Goal: Transaction & Acquisition: Obtain resource

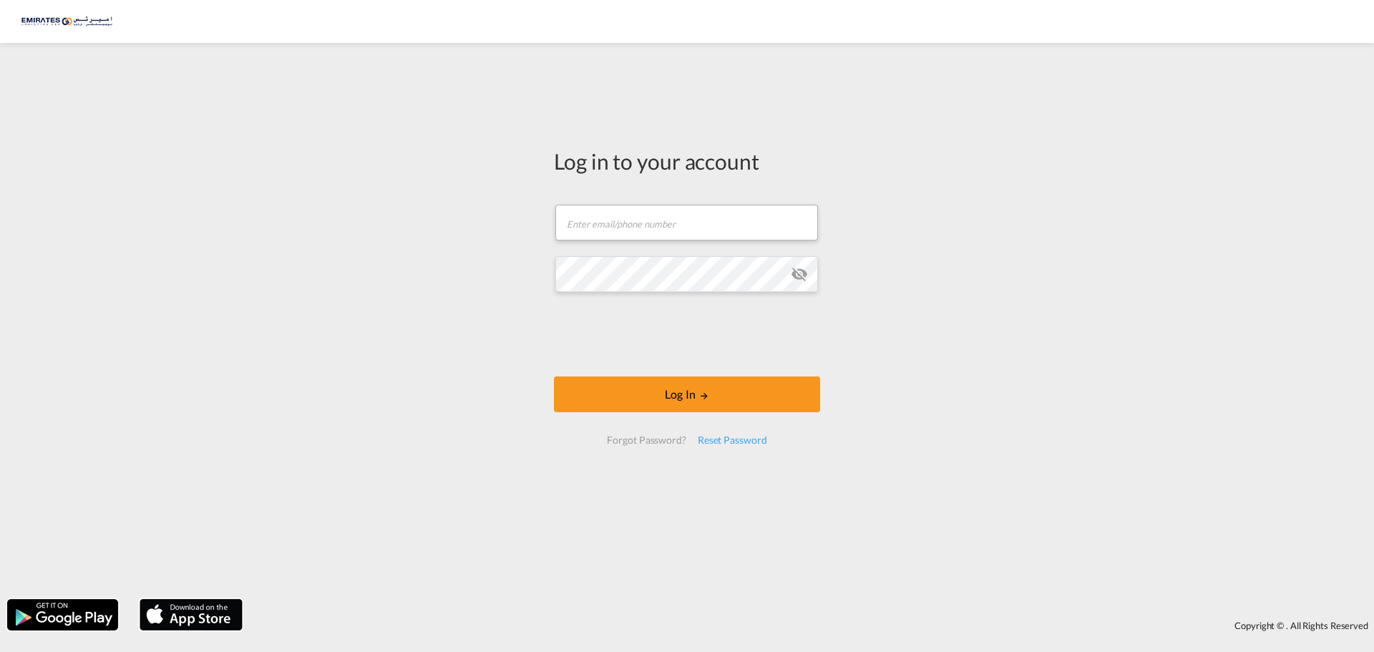
click at [746, 252] on form "Email field is required Password field is required Log In Forgot Password? Rese…" at bounding box center [687, 324] width 266 height 268
click at [613, 215] on input "text" at bounding box center [686, 223] width 263 height 36
type input "[EMAIL_ADDRESS][DOMAIN_NAME]"
click at [797, 278] on md-icon "icon-eye-off" at bounding box center [799, 273] width 17 height 17
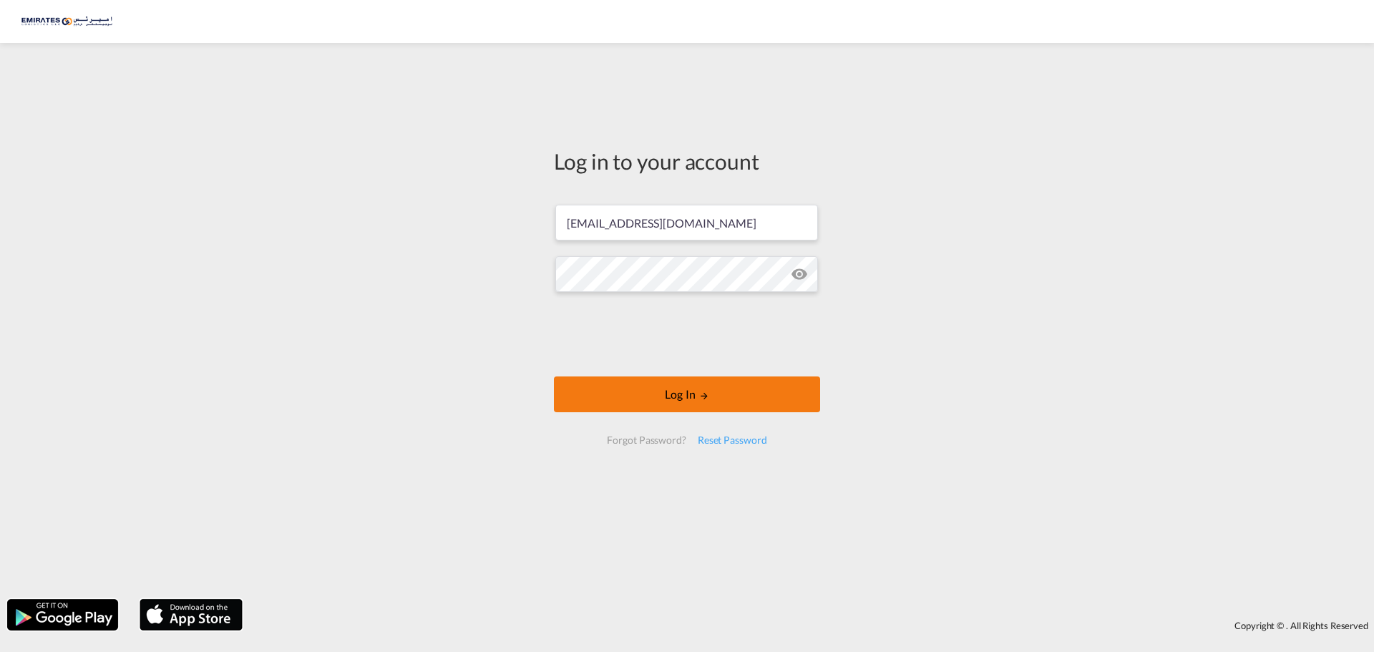
click at [676, 391] on button "Log In" at bounding box center [687, 394] width 266 height 36
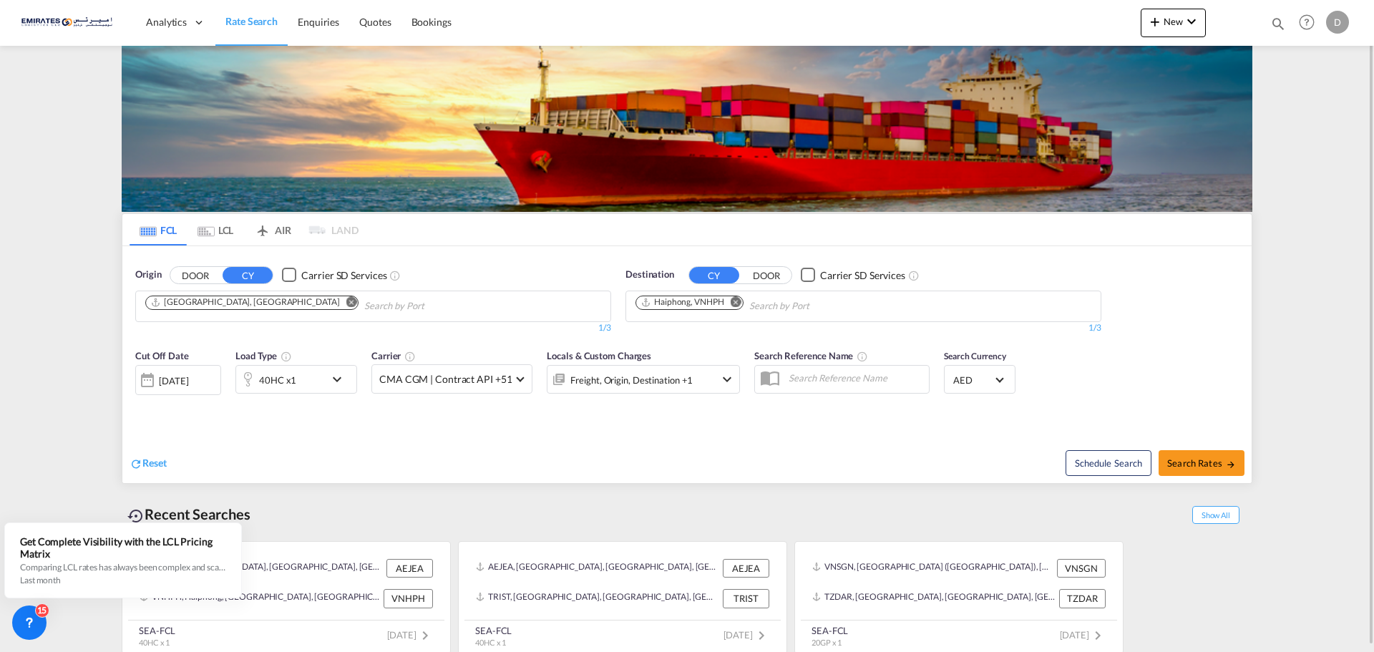
click at [736, 300] on md-icon "Remove" at bounding box center [735, 301] width 11 height 11
type input "a"
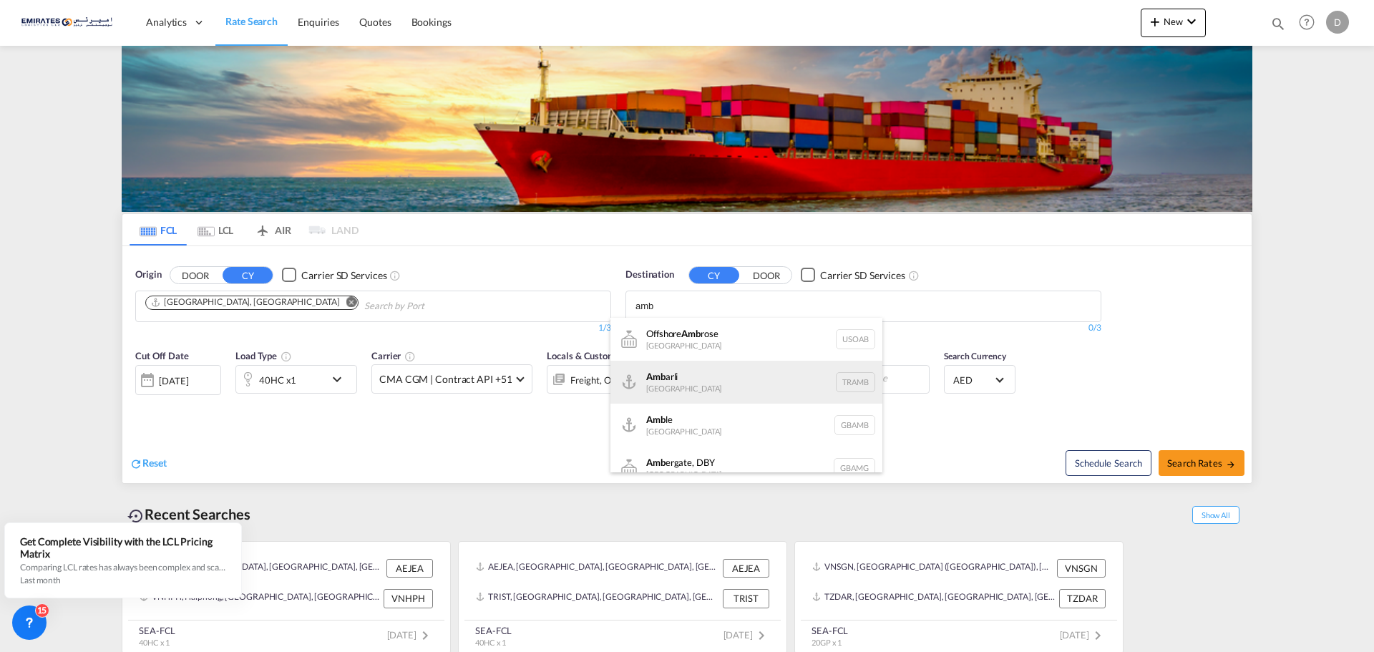
type input "amb"
click at [647, 386] on div "Amb arli [GEOGRAPHIC_DATA] TRAMB" at bounding box center [746, 382] width 272 height 43
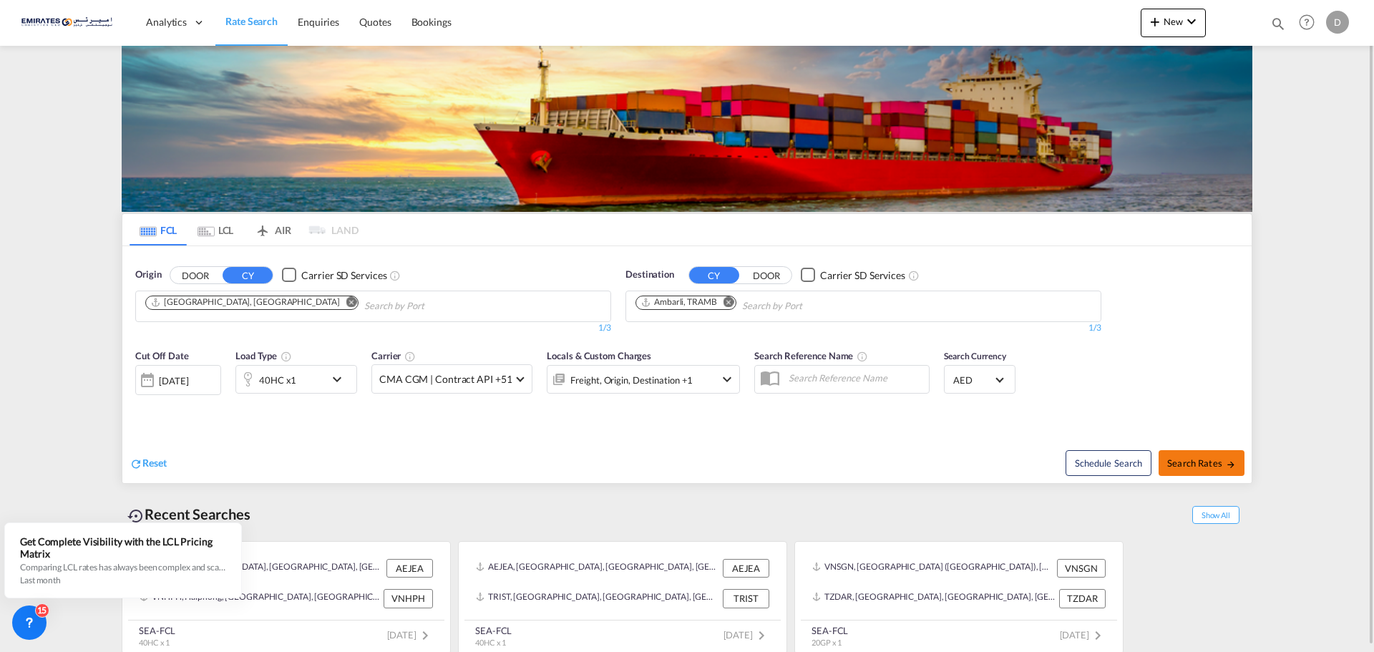
click at [1175, 459] on span "Search Rates" at bounding box center [1201, 462] width 69 height 11
type input "AEJEA to TRAMB / [DATE]"
